Goal: Task Accomplishment & Management: Complete application form

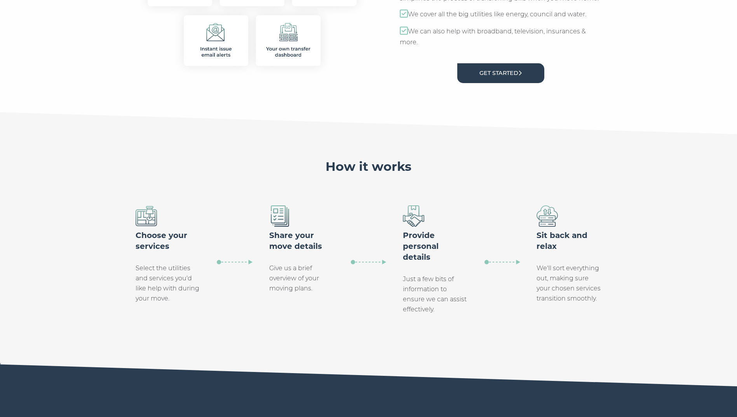
scroll to position [434, 0]
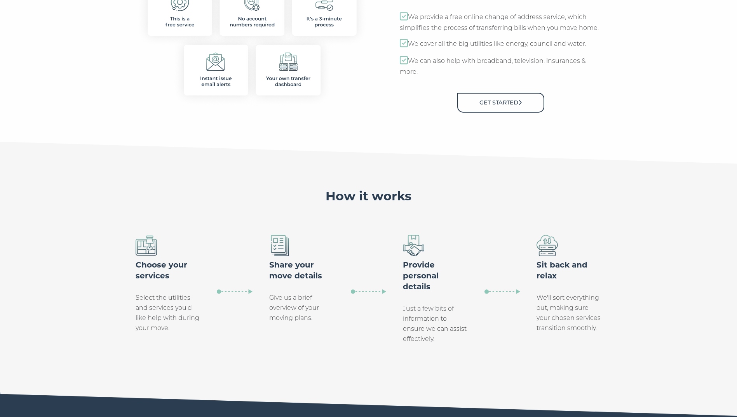
click at [484, 97] on link "Get Started" at bounding box center [500, 103] width 87 height 20
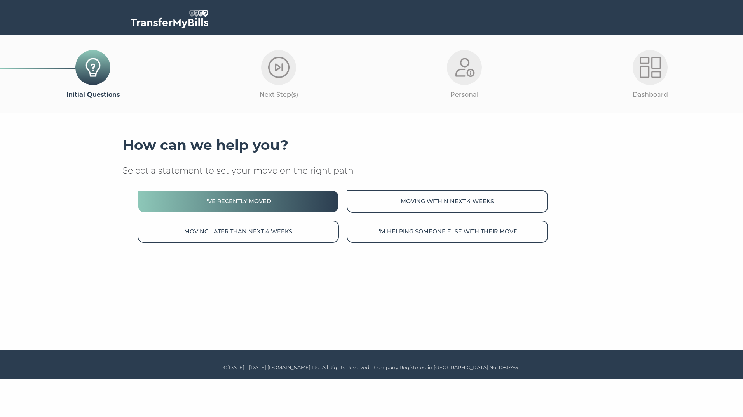
click at [234, 208] on button "I've recently moved" at bounding box center [237, 201] width 201 height 22
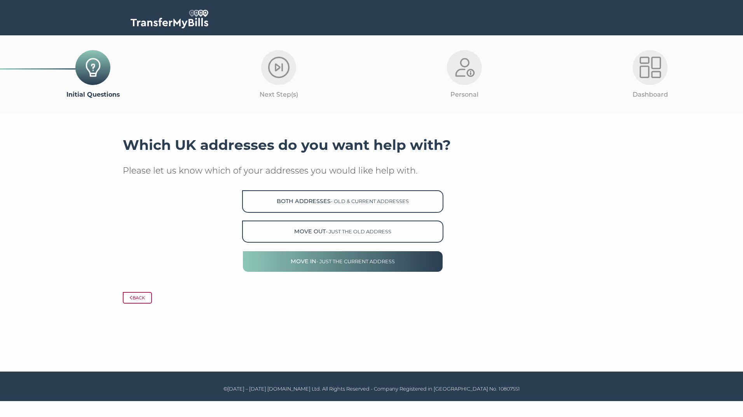
click at [303, 256] on button "Move in - just the current address" at bounding box center [342, 262] width 201 height 22
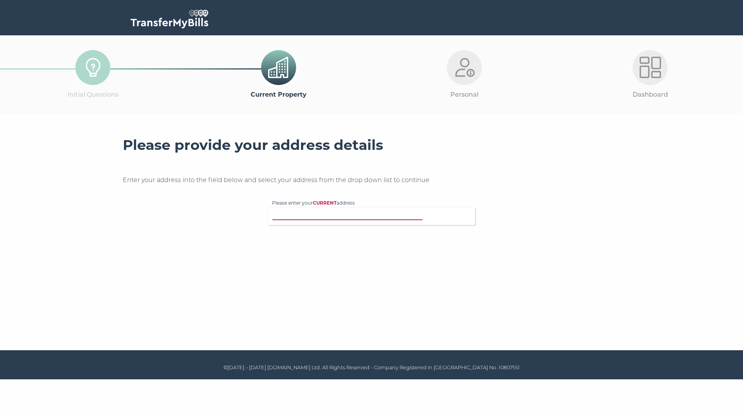
click at [298, 212] on input "Please enter your CURRENT address" at bounding box center [355, 215] width 167 height 8
type input "CM186SB"
click at [307, 238] on p "287 Willowfield, Harlow, CM18 6SB" at bounding box center [375, 242] width 191 height 9
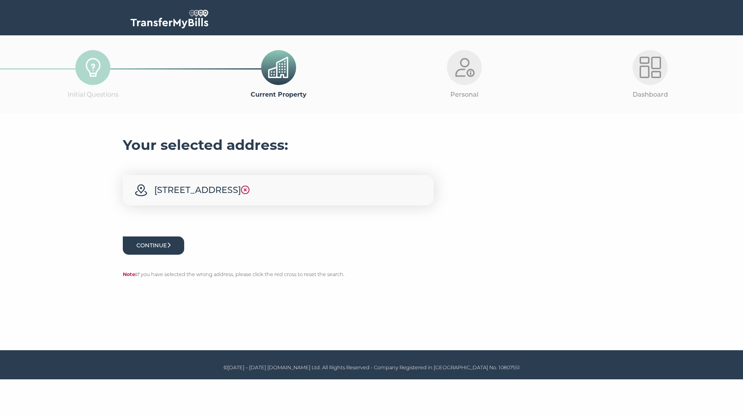
click at [155, 249] on button "Continue" at bounding box center [153, 246] width 61 height 18
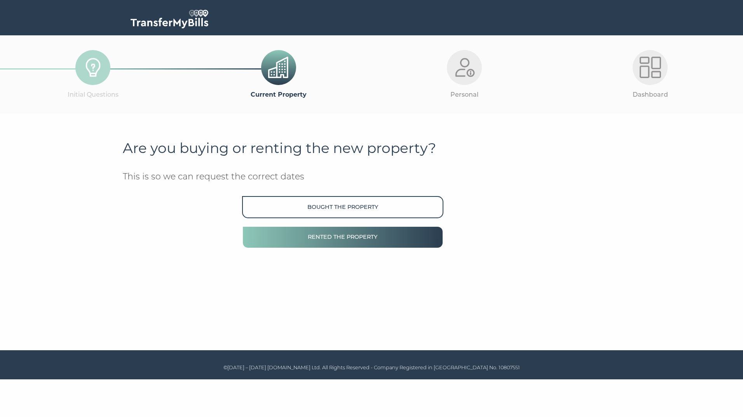
click at [366, 235] on button "Rented the property" at bounding box center [342, 237] width 201 height 22
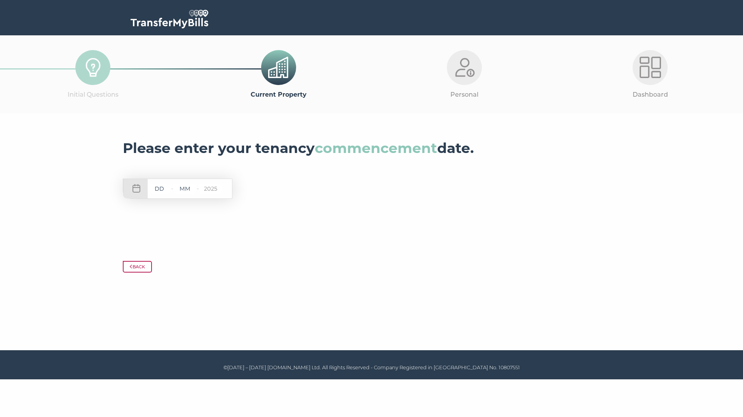
click at [155, 191] on input "text" at bounding box center [159, 189] width 23 height 10
type input "26"
click at [179, 193] on input "text" at bounding box center [184, 189] width 23 height 10
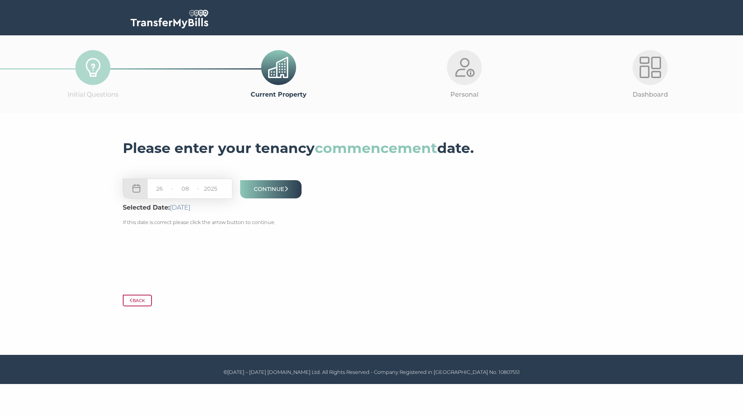
type input "08"
click at [219, 191] on input "2025" at bounding box center [210, 189] width 23 height 10
click at [257, 190] on button "Continue" at bounding box center [270, 189] width 61 height 18
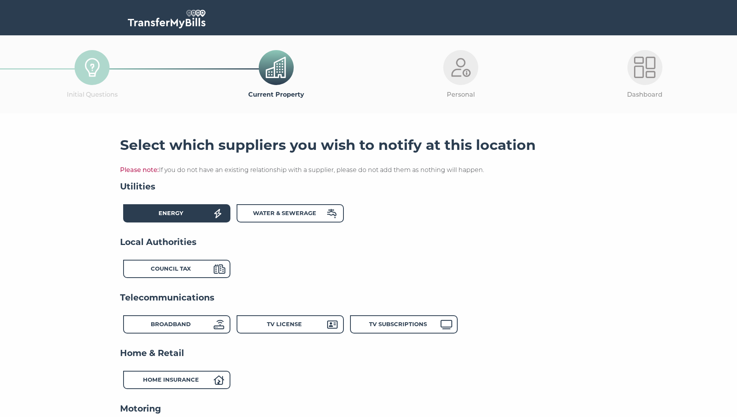
click at [218, 218] on icon at bounding box center [217, 213] width 7 height 9
click at [275, 216] on strong "Water & Sewerage" at bounding box center [284, 213] width 63 height 7
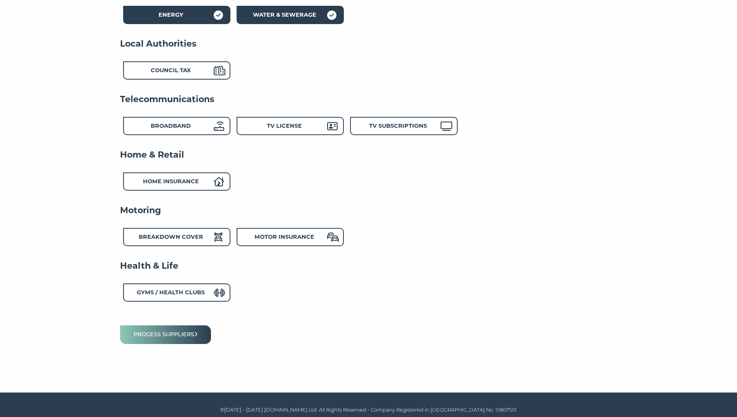
scroll to position [205, 0]
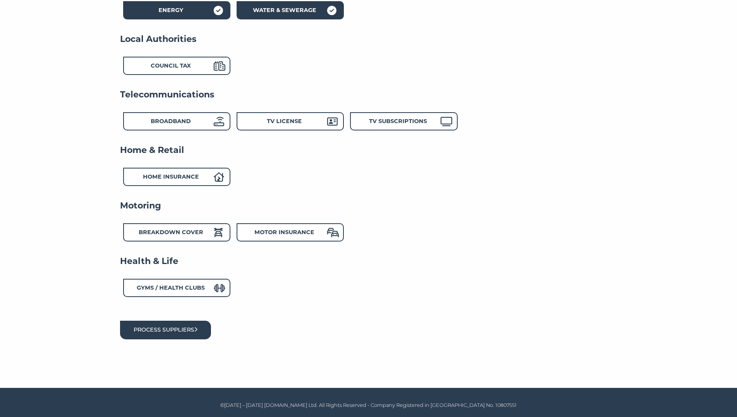
click at [181, 325] on button "Process suppliers" at bounding box center [165, 330] width 91 height 18
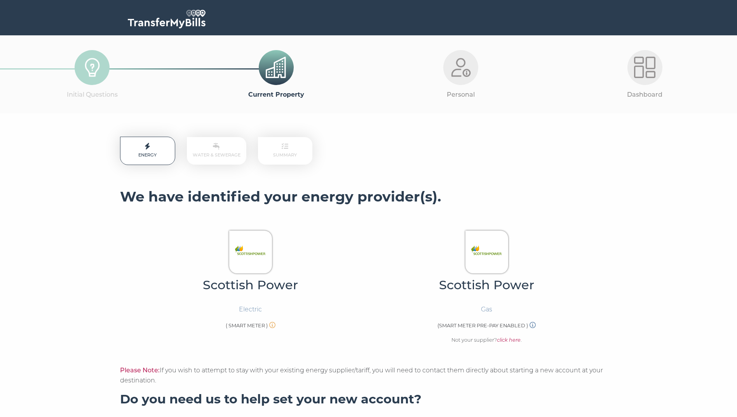
click at [253, 259] on img at bounding box center [250, 251] width 33 height 33
click at [253, 258] on img at bounding box center [250, 251] width 33 height 33
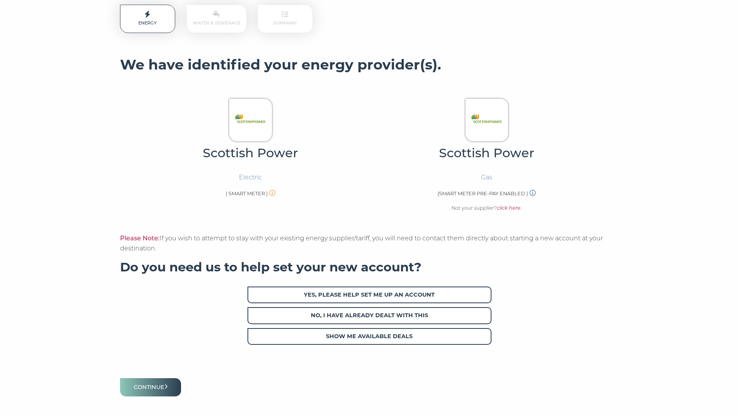
scroll to position [117, 0]
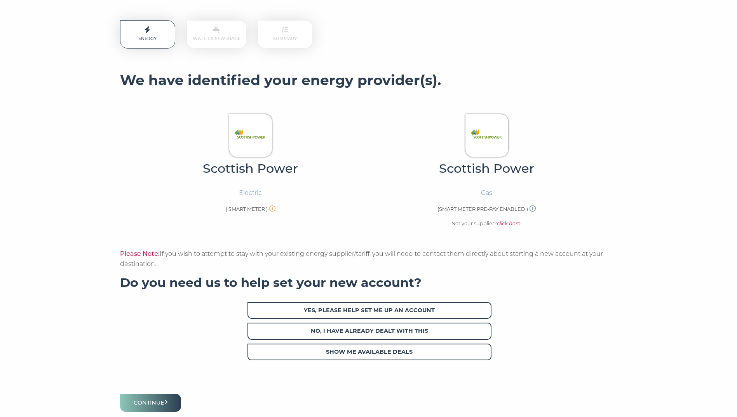
click at [273, 211] on icon at bounding box center [272, 208] width 6 height 6
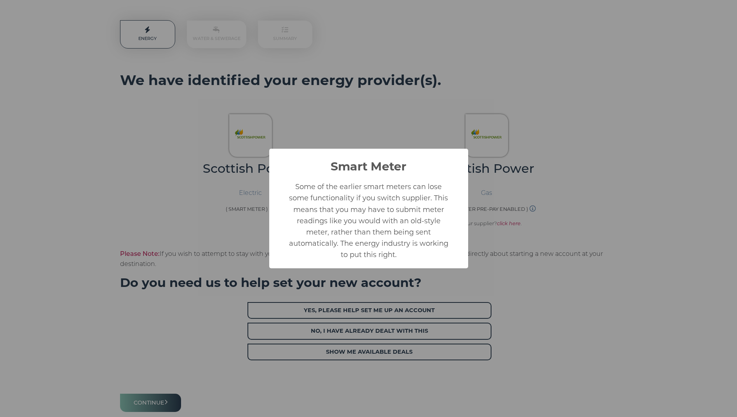
click at [531, 266] on div "Smart Meter × Some of the earlier smart meters can lose some functionality if y…" at bounding box center [368, 208] width 737 height 417
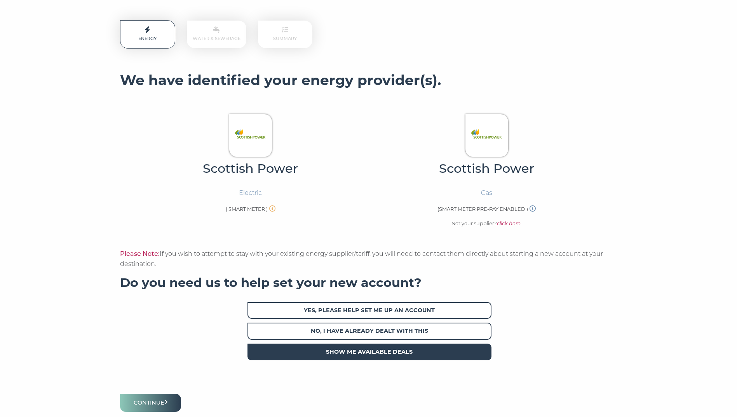
click at [359, 360] on span "Show me available deals" at bounding box center [369, 352] width 244 height 17
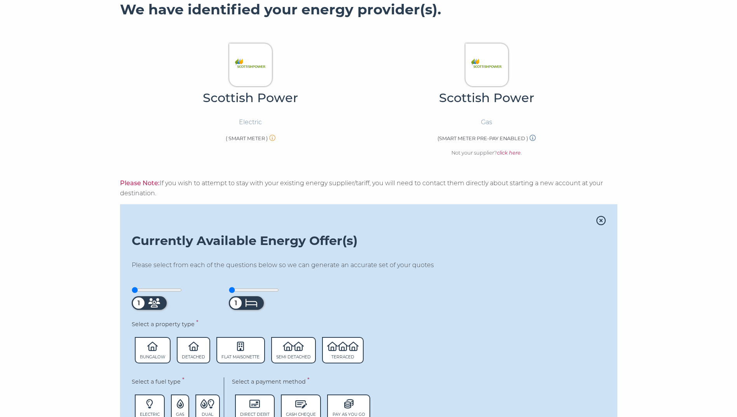
scroll to position [235, 0]
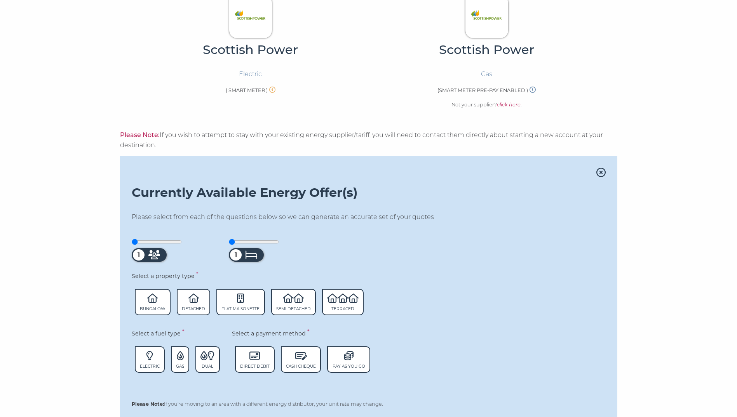
click at [672, 154] on section "Energy Water & Sewerage Summary We have identified your energy provider(s). Sco…" at bounding box center [368, 195] width 737 height 635
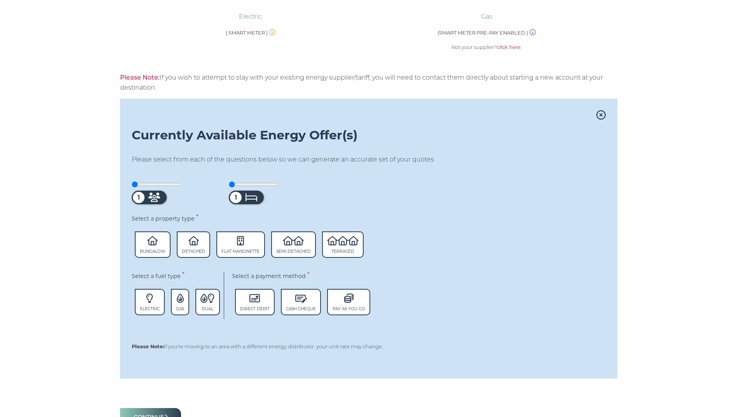
scroll to position [383, 0]
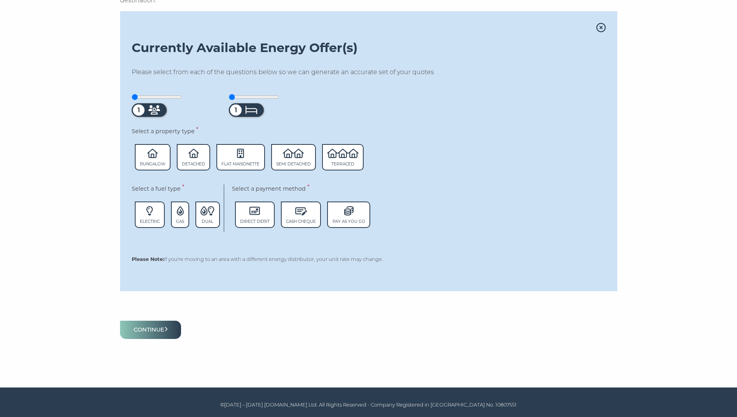
click at [143, 96] on input "range" at bounding box center [157, 97] width 50 height 6
drag, startPoint x: 137, startPoint y: 95, endPoint x: 148, endPoint y: 96, distance: 10.2
type input "2"
click at [148, 96] on input "range" at bounding box center [157, 97] width 50 height 6
click at [350, 103] on div "2 1" at bounding box center [369, 105] width 474 height 24
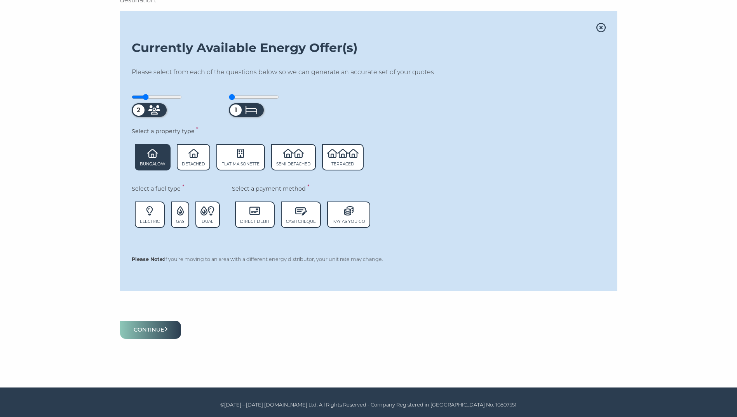
click at [152, 162] on span "Bungalow" at bounding box center [153, 164] width 26 height 5
click at [211, 212] on icon at bounding box center [210, 210] width 7 height 9
click at [264, 223] on span "Direct Debit" at bounding box center [255, 221] width 30 height 5
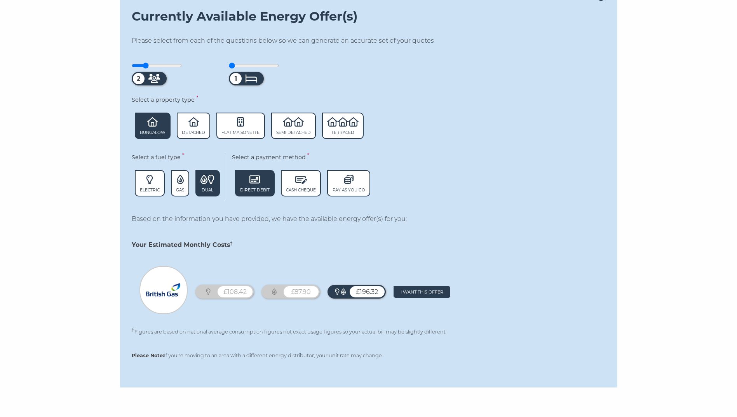
scroll to position [481, 0]
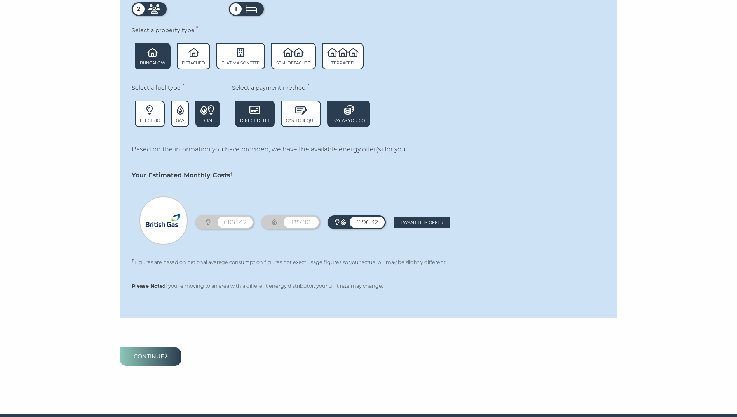
click at [339, 116] on span "Pay As You Go" at bounding box center [348, 114] width 43 height 26
click at [347, 115] on icon at bounding box center [348, 109] width 9 height 9
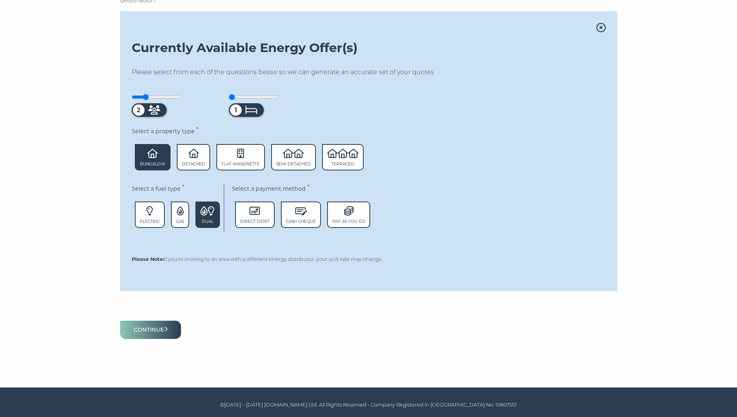
click at [473, 88] on div "Please select from each of the questions below so we can generate an accurate s…" at bounding box center [369, 156] width 474 height 178
drag, startPoint x: 473, startPoint y: 88, endPoint x: 465, endPoint y: 45, distance: 43.7
click at [465, 45] on div "Currently Available Energy Offer(s) Please select from each of the questions be…" at bounding box center [368, 151] width 497 height 280
drag, startPoint x: 465, startPoint y: 45, endPoint x: 409, endPoint y: 116, distance: 90.4
click at [409, 116] on div "2 1" at bounding box center [369, 105] width 474 height 24
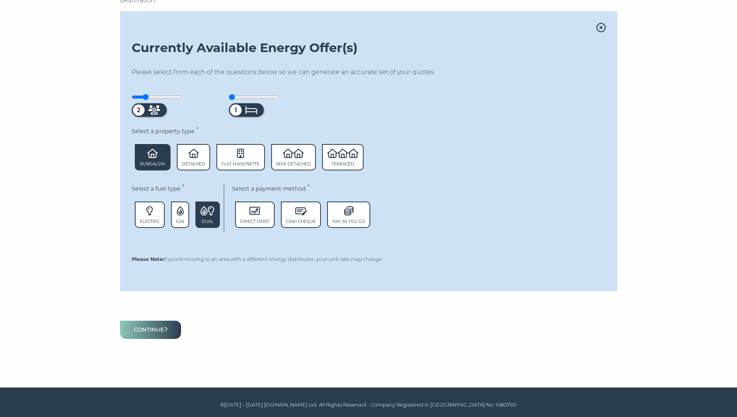
click at [144, 188] on span "Select a fuel type" at bounding box center [156, 188] width 49 height 7
drag, startPoint x: 144, startPoint y: 188, endPoint x: 172, endPoint y: 186, distance: 28.4
click at [172, 186] on span "Select a fuel type" at bounding box center [156, 188] width 49 height 7
copy div "Select a fuel type *"
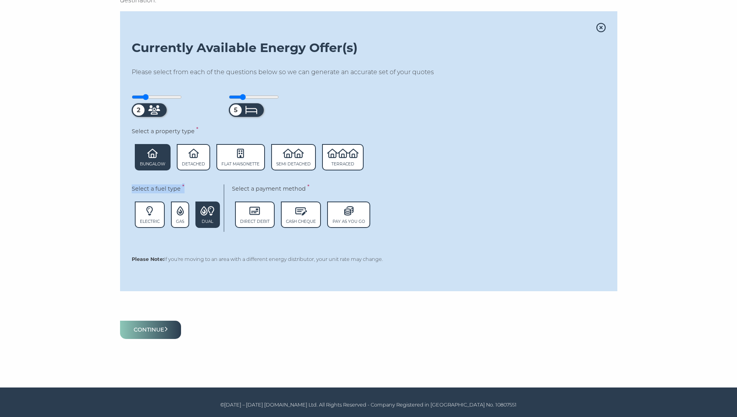
type input "1"
drag, startPoint x: 237, startPoint y: 96, endPoint x: 231, endPoint y: 97, distance: 6.3
click at [231, 97] on input "range" at bounding box center [254, 97] width 50 height 6
click at [450, 183] on div "Please select from each of the questions below so we can generate an accurate s…" at bounding box center [369, 156] width 474 height 178
click at [243, 188] on span "Select a payment method" at bounding box center [269, 188] width 74 height 7
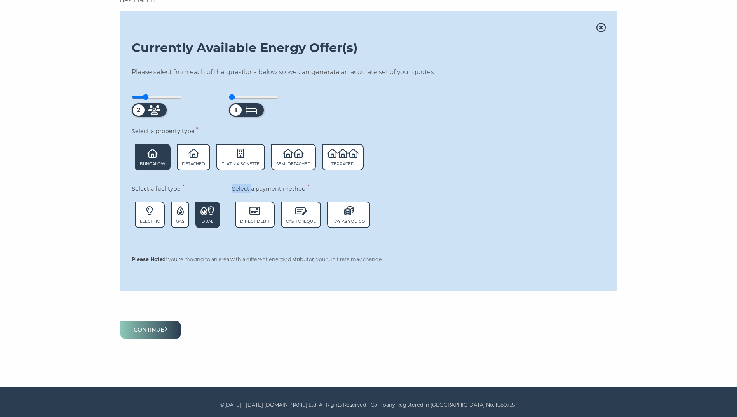
click at [243, 188] on span "Select a payment method" at bounding box center [269, 188] width 74 height 7
copy div "Select a payment method *"
click at [284, 261] on p "Please Note: If you're moving to an area with a different energy distributor, y…" at bounding box center [369, 260] width 474 height 8
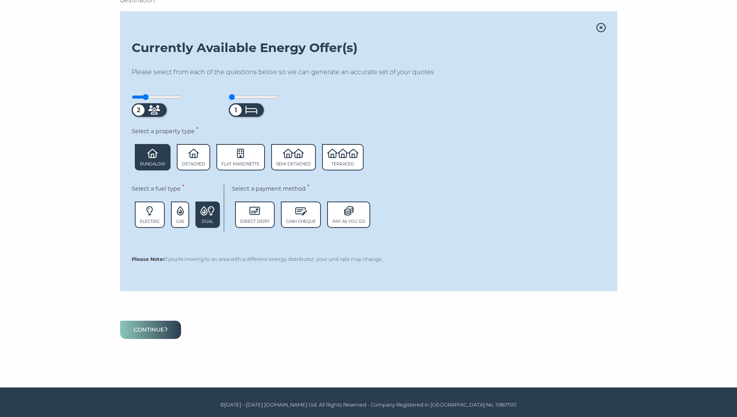
click at [284, 261] on p "Please Note: If you're moving to an area with a different energy distributor, y…" at bounding box center [369, 260] width 474 height 8
drag, startPoint x: 284, startPoint y: 261, endPoint x: 455, endPoint y: 221, distance: 176.4
click at [458, 223] on div "Select a fuel type * Electric Gas Dual Select a payment method * Direct Debit C…" at bounding box center [369, 209] width 474 height 51
click at [258, 216] on span "Direct Debit" at bounding box center [255, 215] width 40 height 26
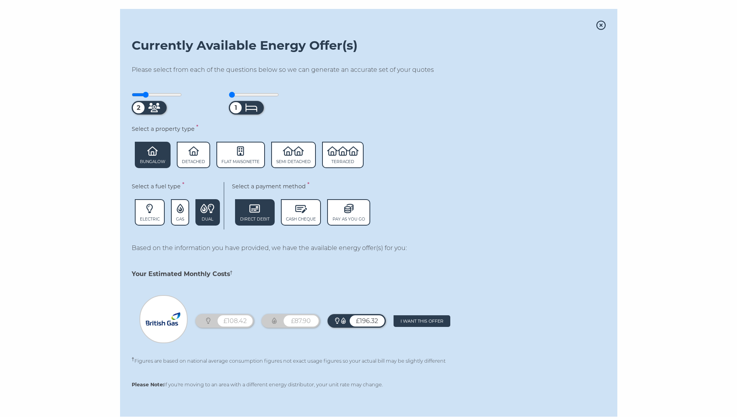
click at [221, 328] on div "£108.42" at bounding box center [224, 321] width 58 height 14
click at [289, 328] on div "£87.90" at bounding box center [290, 321] width 58 height 14
click at [294, 326] on div "£87.90" at bounding box center [301, 320] width 35 height 11
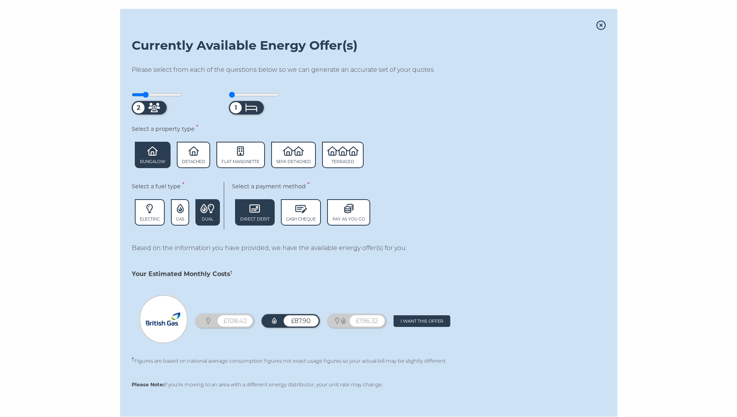
drag, startPoint x: 294, startPoint y: 326, endPoint x: 523, endPoint y: 193, distance: 264.5
click at [524, 195] on div "Select a fuel type * Electric Gas Dual Select a payment method * Direct Debit C…" at bounding box center [369, 207] width 474 height 51
click at [233, 274] on strong "Your Estimated Monthly Costs †" at bounding box center [182, 273] width 101 height 7
drag, startPoint x: 233, startPoint y: 274, endPoint x: 245, endPoint y: 277, distance: 12.3
click at [245, 277] on p "Your Estimated Monthly Costs †" at bounding box center [369, 274] width 474 height 10
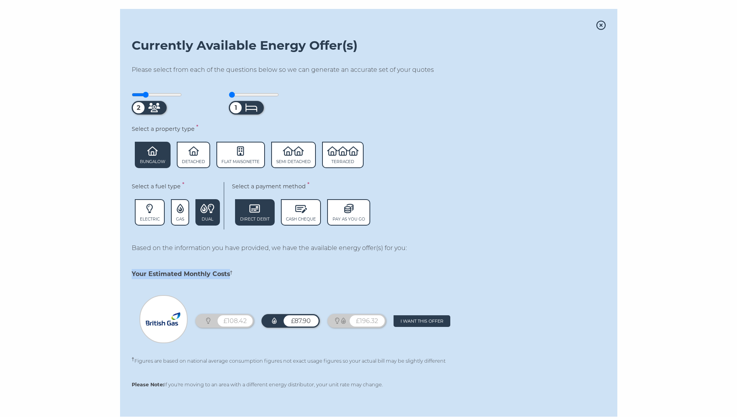
drag, startPoint x: 245, startPoint y: 277, endPoint x: 251, endPoint y: 277, distance: 5.8
click at [251, 277] on p "Your Estimated Monthly Costs †" at bounding box center [369, 274] width 474 height 10
drag, startPoint x: 736, startPoint y: 241, endPoint x: 737, endPoint y: 315, distance: 74.2
click at [736, 315] on html "Skip to main content Initial Questions Current Property Personal Dashboard Ener…" at bounding box center [368, 79] width 737 height 925
drag, startPoint x: 737, startPoint y: 315, endPoint x: 639, endPoint y: 287, distance: 101.7
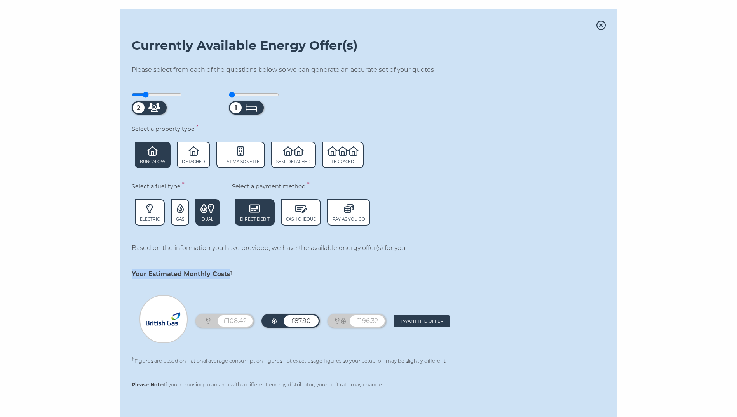
click at [639, 287] on section "Energy Water & Sewerage Summary We have identified your energy provider(s). Sco…" at bounding box center [368, 112] width 737 height 763
click at [157, 222] on span "Electric" at bounding box center [150, 219] width 20 height 5
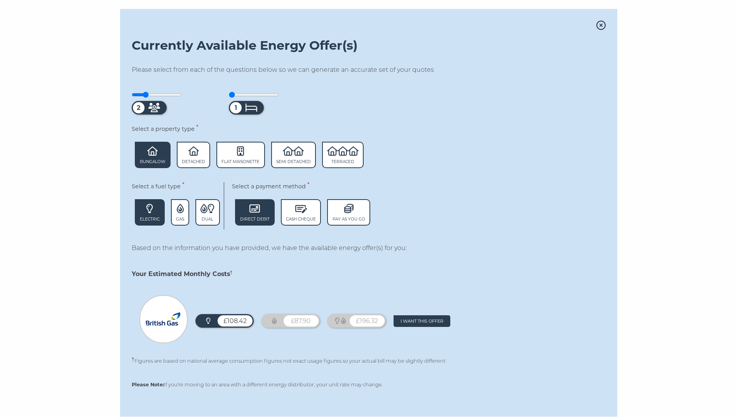
click at [258, 209] on icon at bounding box center [254, 208] width 10 height 9
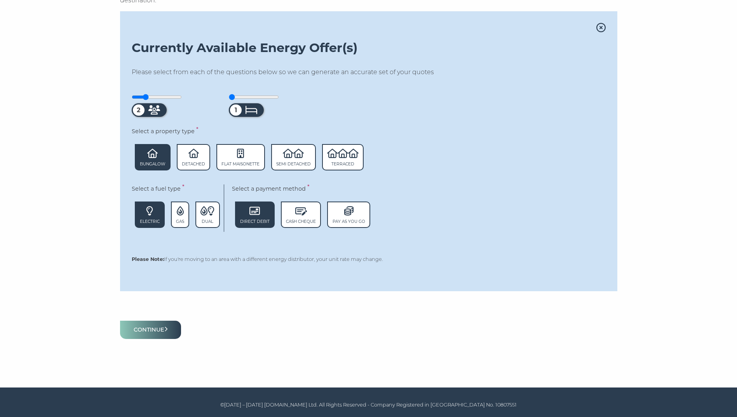
click at [275, 215] on span "Direct Debit" at bounding box center [255, 215] width 40 height 26
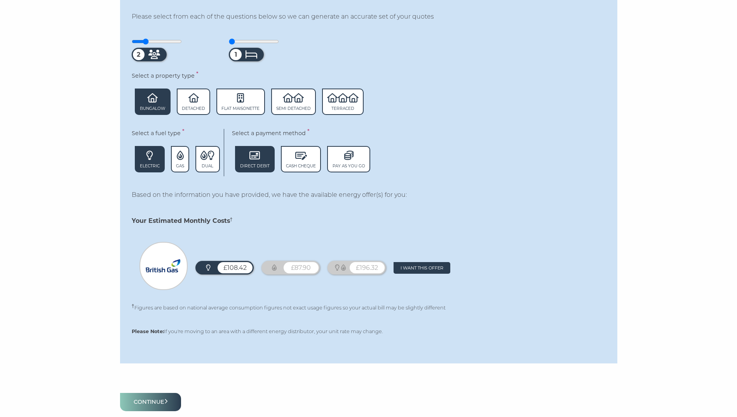
scroll to position [438, 0]
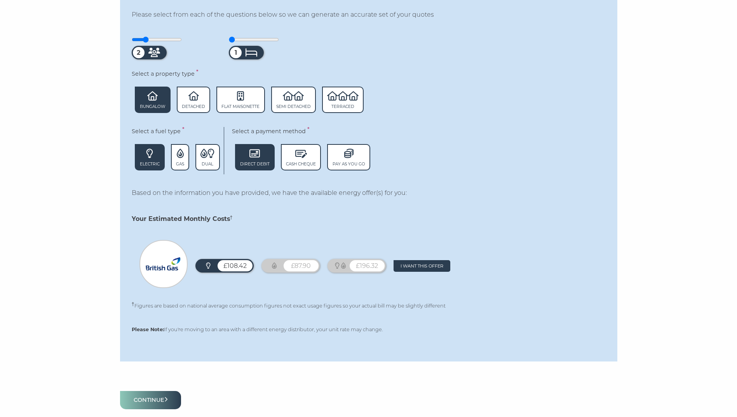
drag, startPoint x: 240, startPoint y: 308, endPoint x: 142, endPoint y: 274, distance: 103.2
click at [238, 308] on p "† Figures are based on national average consumption figures not exact usage fig…" at bounding box center [369, 306] width 474 height 8
click at [136, 266] on div "£108.42 £87.90 £196.32 Remove offer I want this offer" at bounding box center [369, 266] width 474 height 52
click at [164, 265] on img at bounding box center [163, 263] width 35 height 35
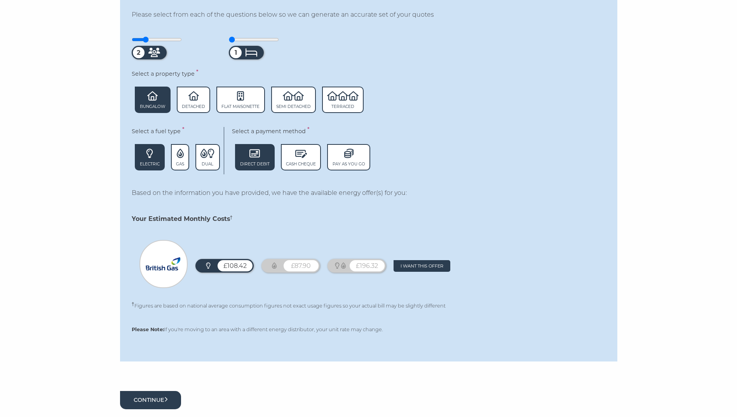
click at [151, 408] on button "Continue" at bounding box center [150, 400] width 61 height 18
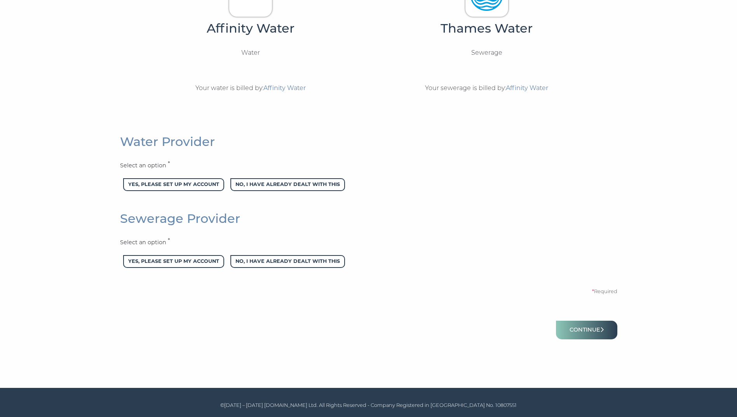
scroll to position [16, 0]
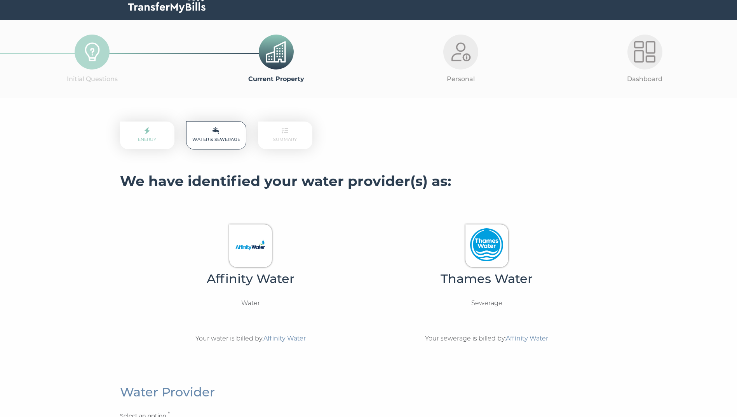
click at [483, 304] on p "Sewerage" at bounding box center [486, 303] width 31 height 10
copy p "Sewerage"
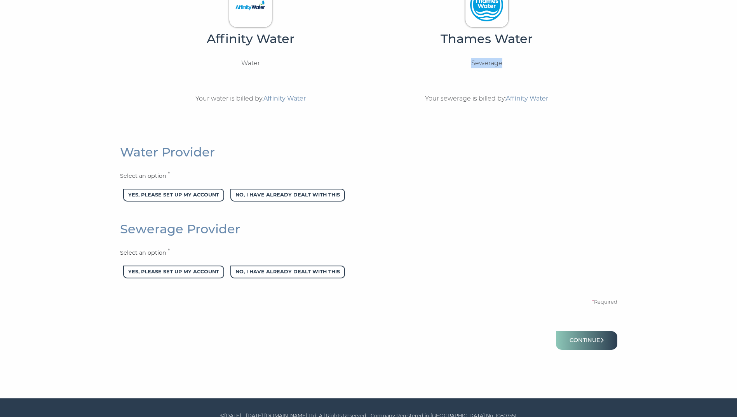
scroll to position [268, 0]
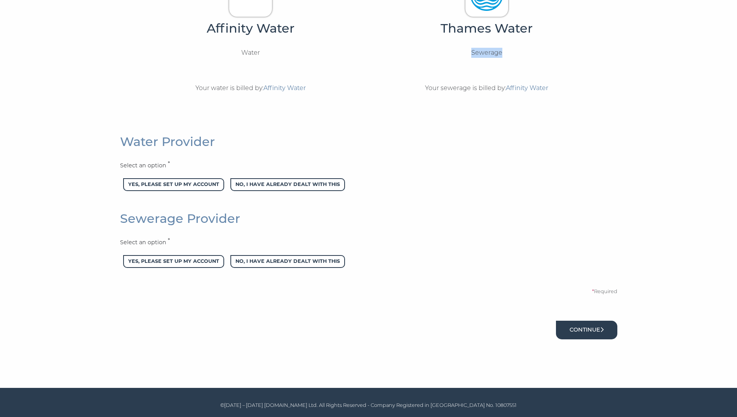
click at [591, 322] on button "Continue" at bounding box center [586, 330] width 61 height 18
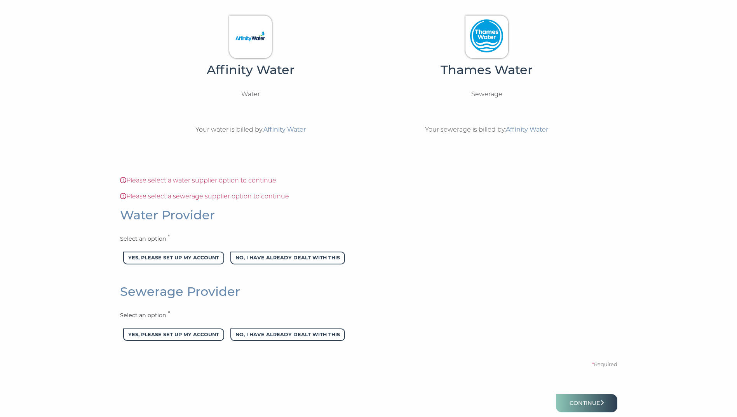
scroll to position [255, 0]
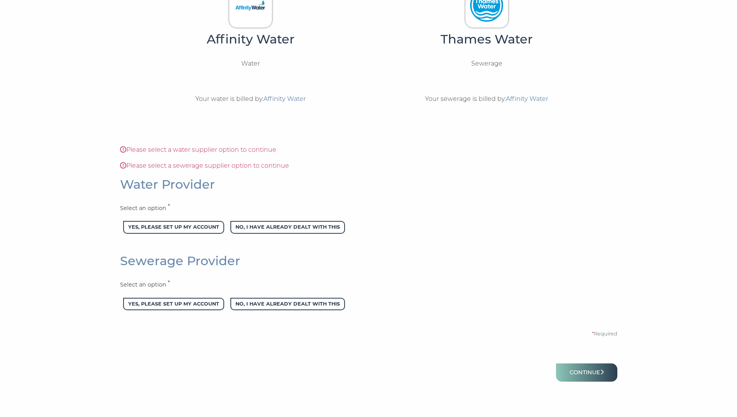
click at [278, 97] on span "Affinity Water" at bounding box center [284, 98] width 42 height 7
drag, startPoint x: 270, startPoint y: 301, endPoint x: 277, endPoint y: 303, distance: 7.1
click at [270, 301] on span "No, I have already dealt with this" at bounding box center [287, 304] width 115 height 13
click at [580, 380] on button "Continue" at bounding box center [586, 373] width 61 height 18
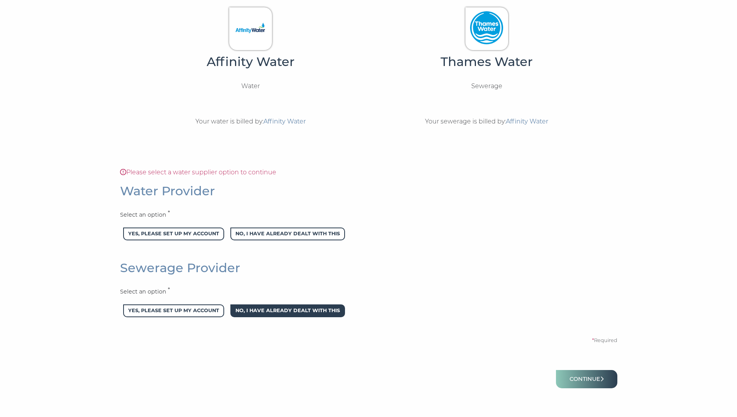
scroll to position [233, 0]
click at [248, 235] on span "No, I have already dealt with this" at bounding box center [287, 233] width 115 height 13
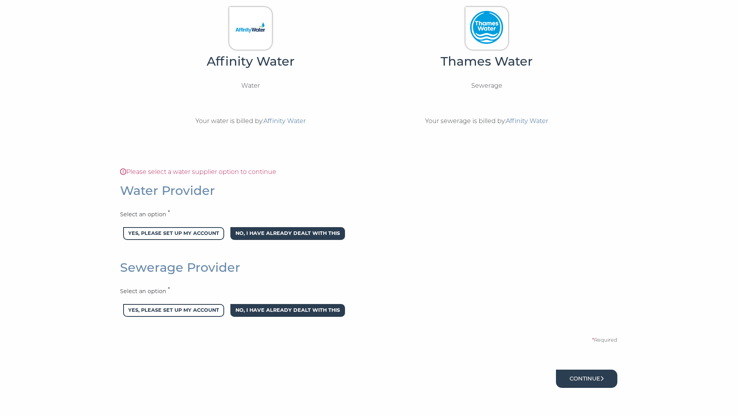
click at [595, 378] on button "Continue" at bounding box center [586, 379] width 61 height 18
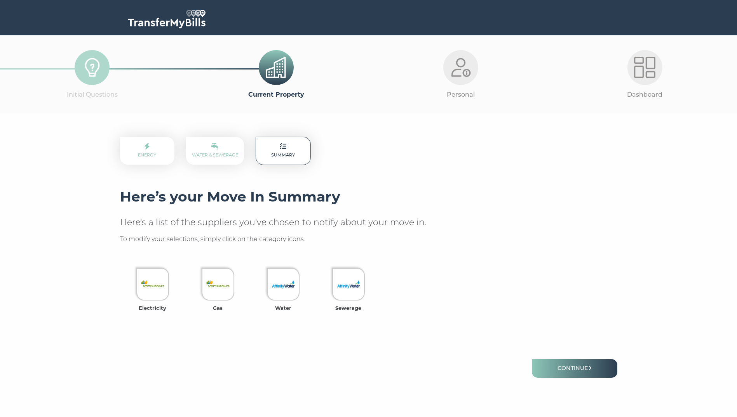
click at [654, 75] on img at bounding box center [644, 67] width 21 height 21
click at [464, 81] on div at bounding box center [460, 67] width 35 height 35
drag, startPoint x: 464, startPoint y: 81, endPoint x: 461, endPoint y: 99, distance: 18.1
click at [461, 99] on p "Personal" at bounding box center [461, 95] width 184 height 10
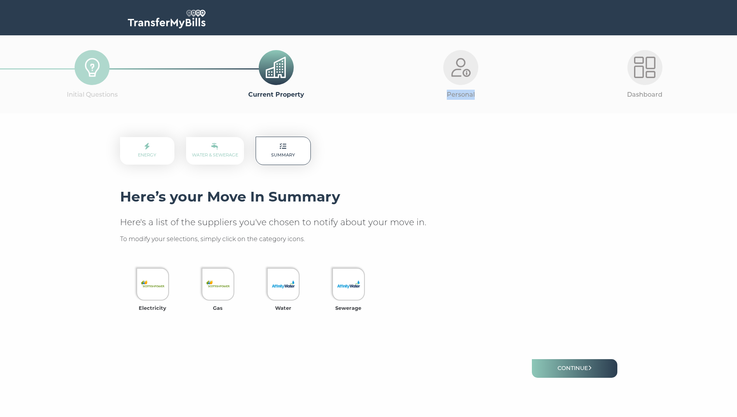
click at [461, 99] on p "Personal" at bounding box center [461, 95] width 184 height 10
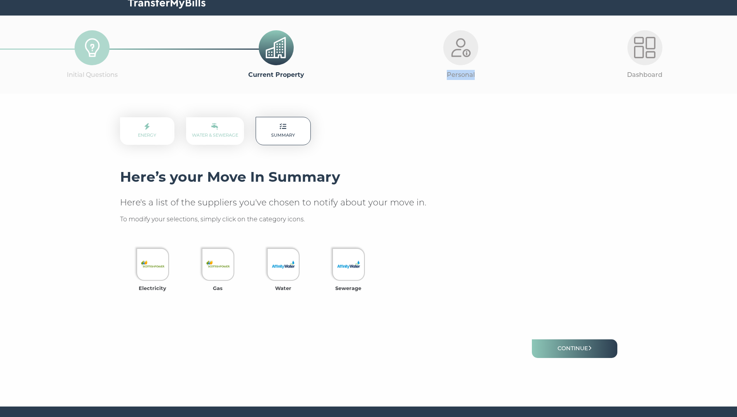
scroll to position [39, 0]
